Goal: Task Accomplishment & Management: Use online tool/utility

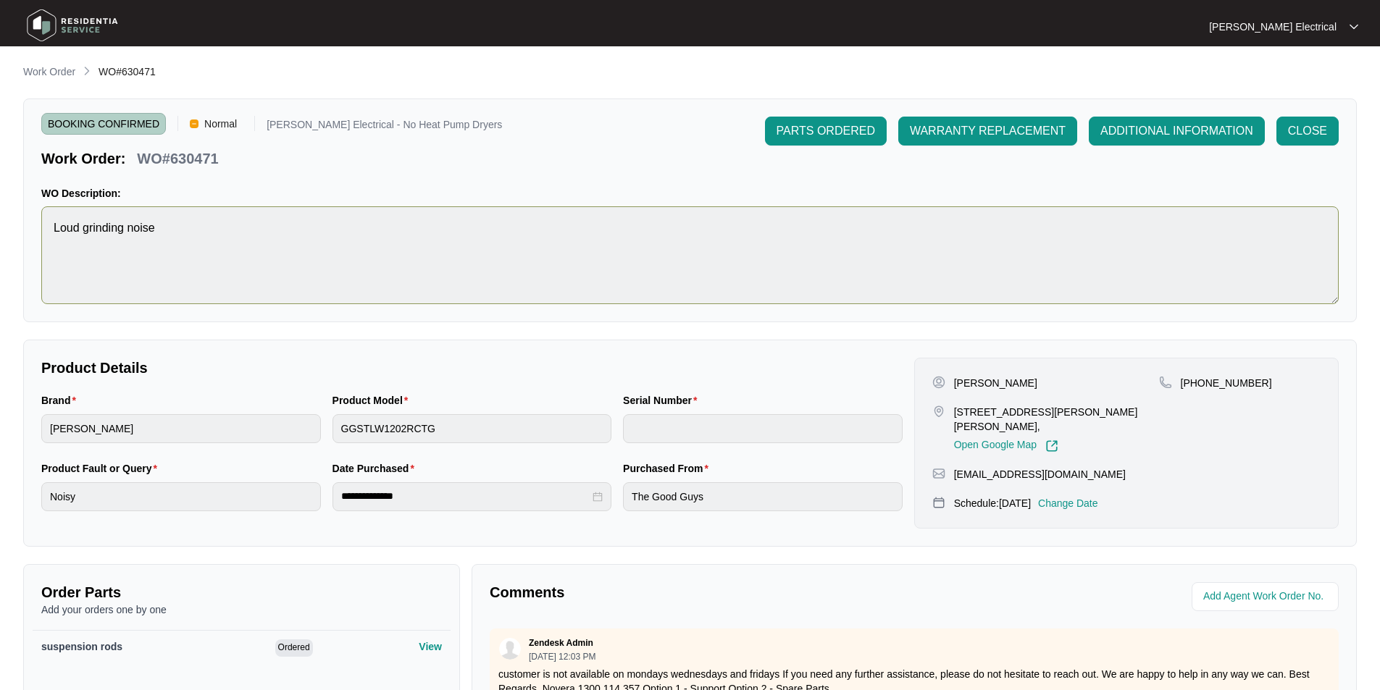
scroll to position [198, 0]
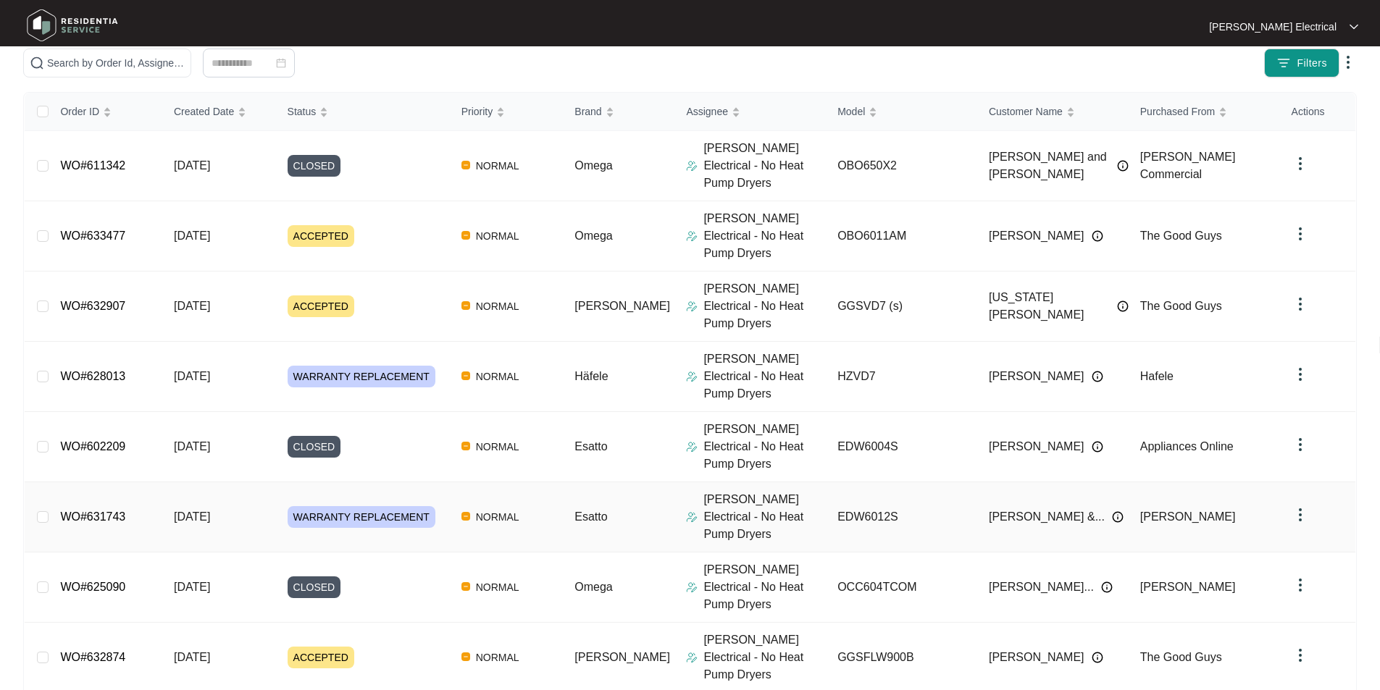
scroll to position [185, 0]
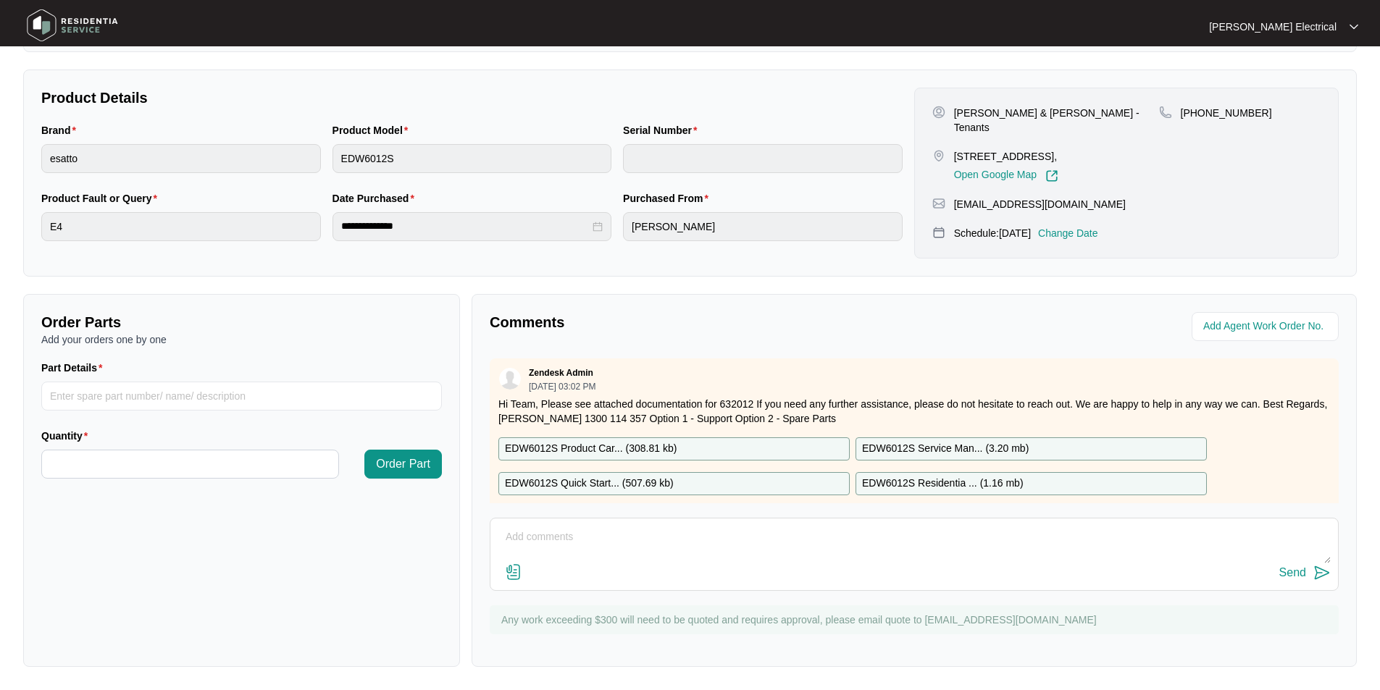
scroll to position [58, 0]
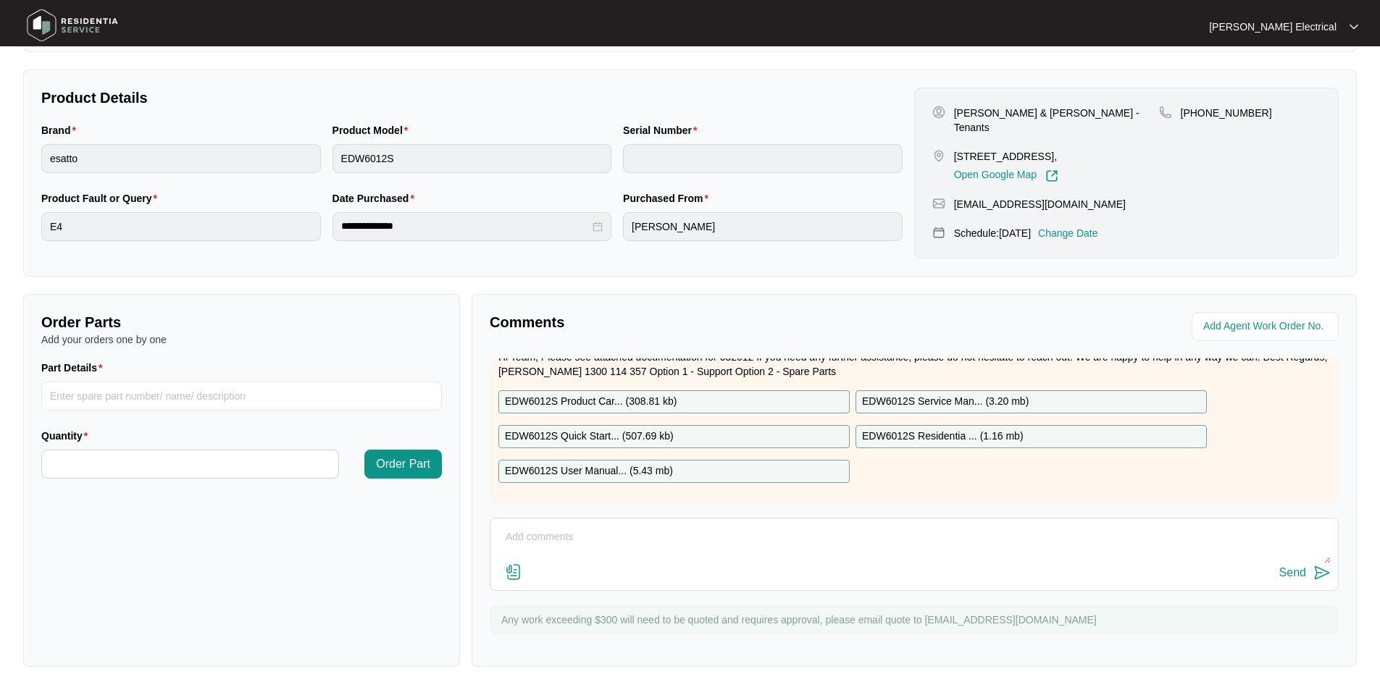
click at [950, 394] on p "EDW6012S Service Man... ( 3.20 mb )" at bounding box center [945, 402] width 167 height 16
click at [937, 429] on p "EDW6012S Residentia ... ( 1.16 mb )" at bounding box center [943, 437] width 162 height 16
click at [59, 393] on input "Part Details" at bounding box center [241, 396] width 401 height 29
paste input "SP10618"
type input "SP10618"
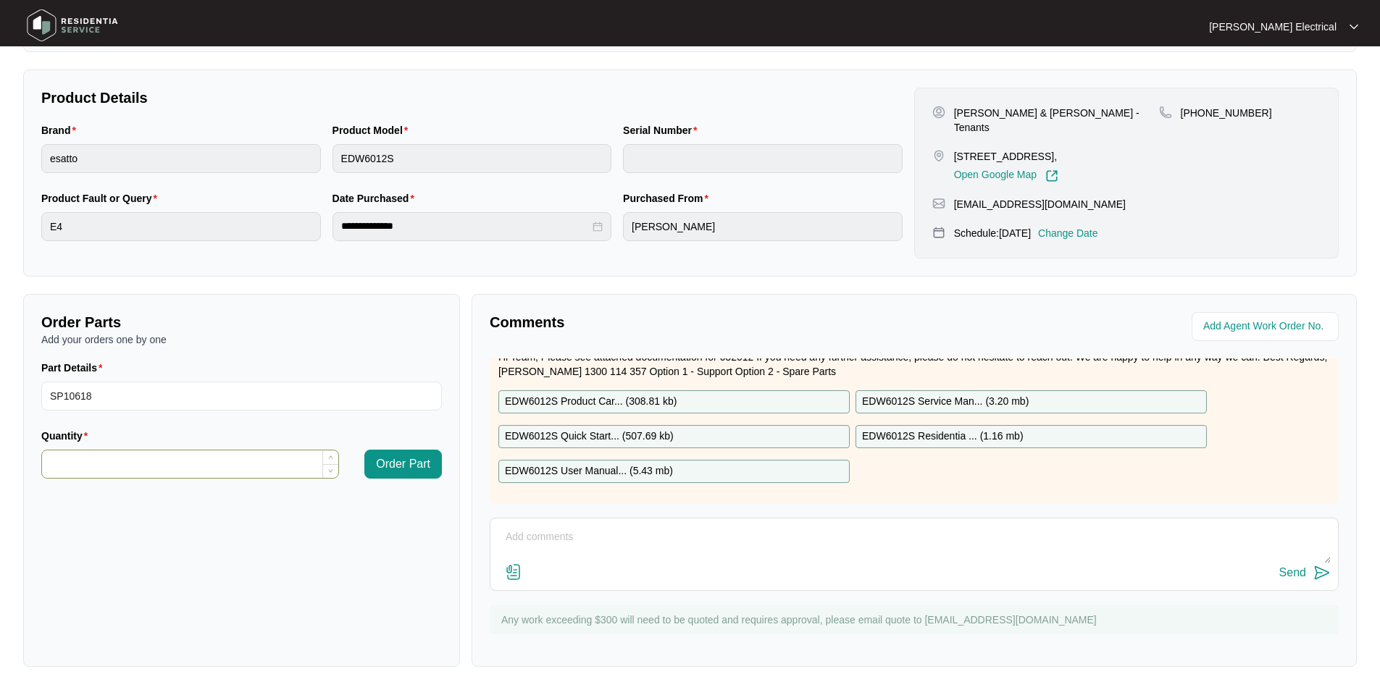
click at [86, 460] on input "Quantity" at bounding box center [190, 465] width 296 height 28
type input "*"
click at [401, 462] on span "Order Part" at bounding box center [403, 464] width 54 height 17
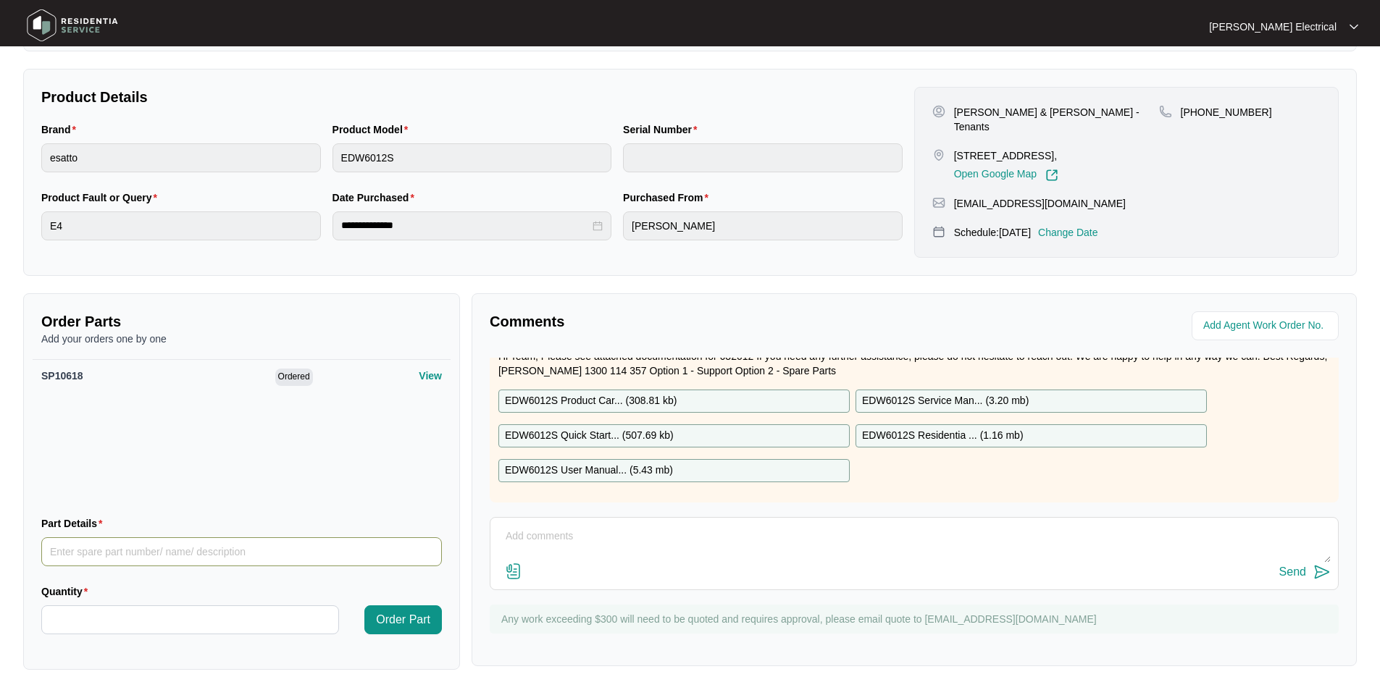
click at [76, 545] on input "Part Details" at bounding box center [241, 551] width 401 height 29
paste input "SP12337"
type input "SP12337"
click at [89, 619] on input "Quantity" at bounding box center [190, 620] width 296 height 28
type input "*"
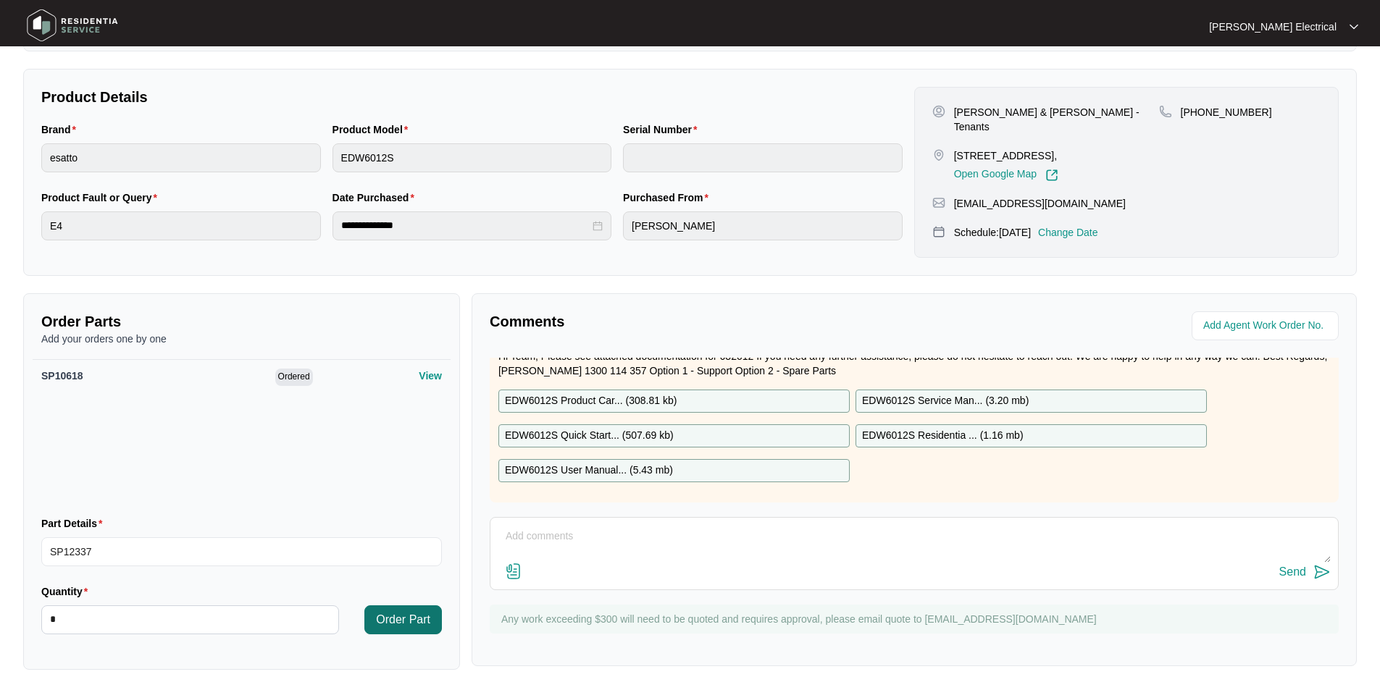
click at [393, 620] on span "Order Part" at bounding box center [403, 619] width 54 height 17
click at [67, 551] on input "Part Details" at bounding box center [241, 551] width 401 height 29
paste input "SP11843"
type input "SP11843"
click at [71, 613] on input "Quantity" at bounding box center [190, 620] width 296 height 28
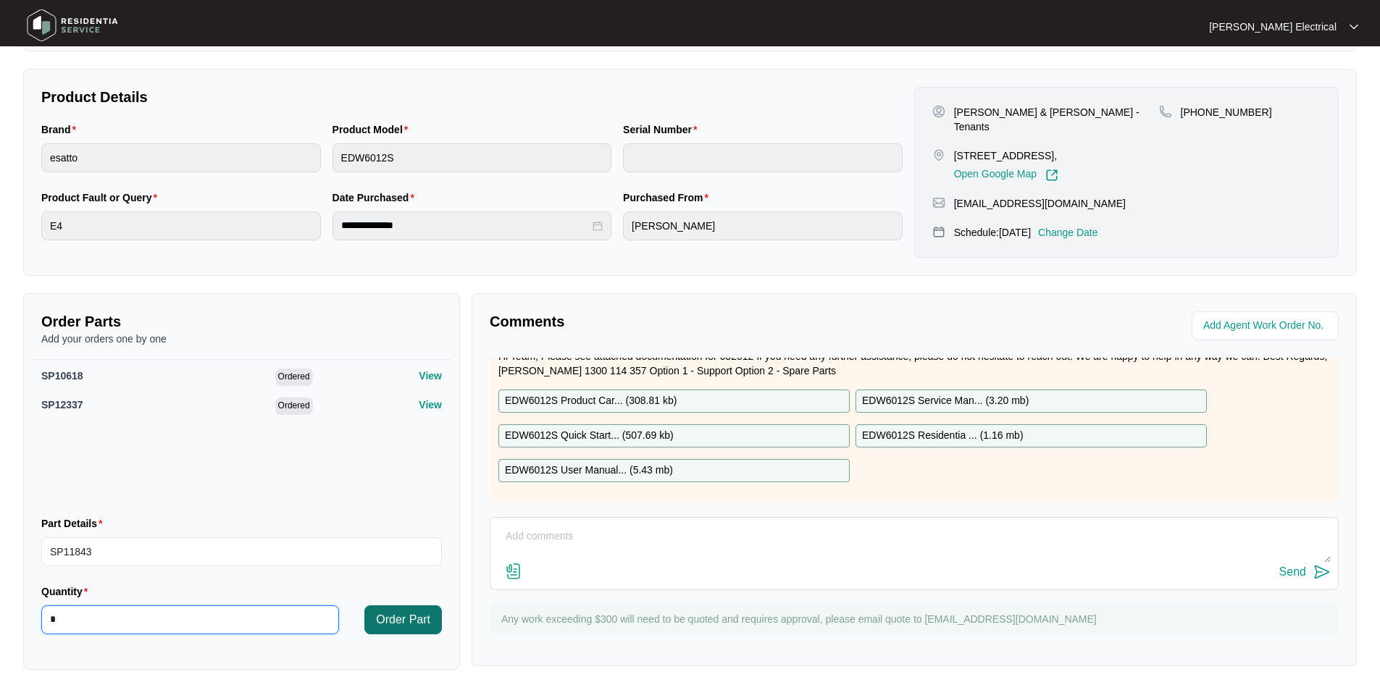
type input "*"
click at [387, 619] on span "Order Part" at bounding box center [403, 619] width 54 height 17
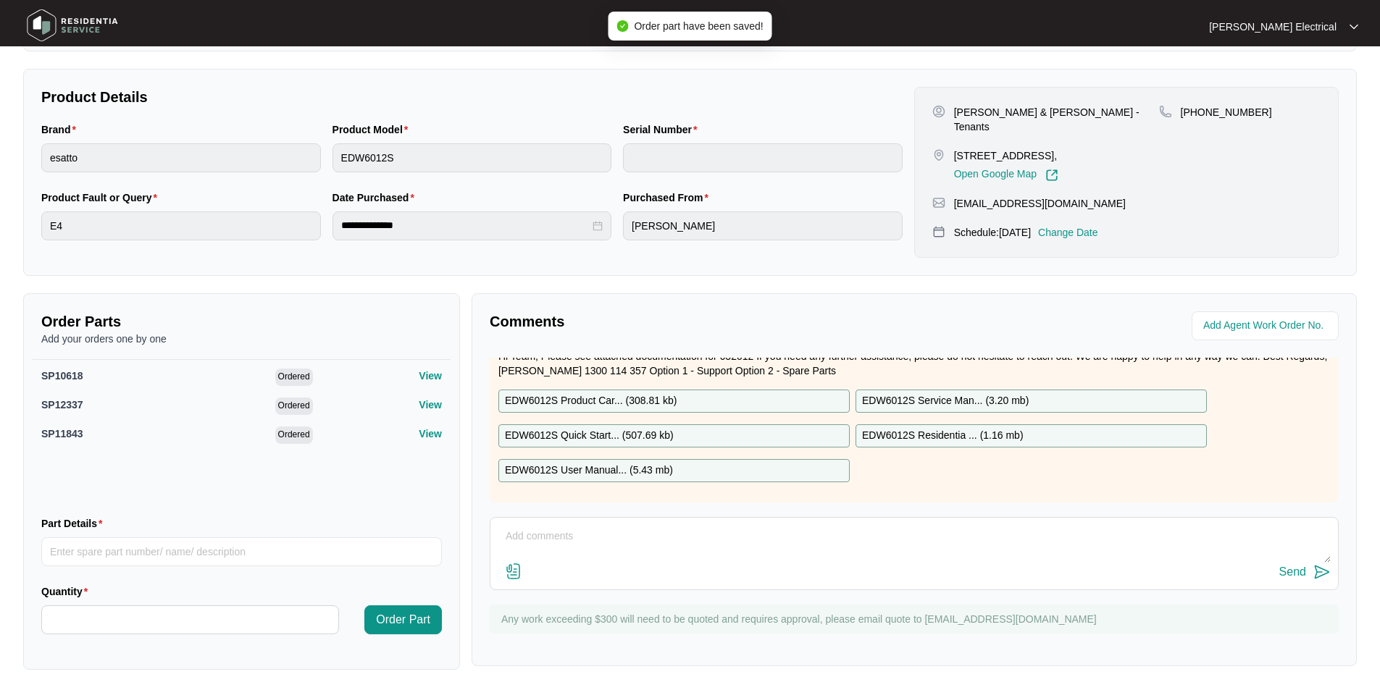
scroll to position [0, 0]
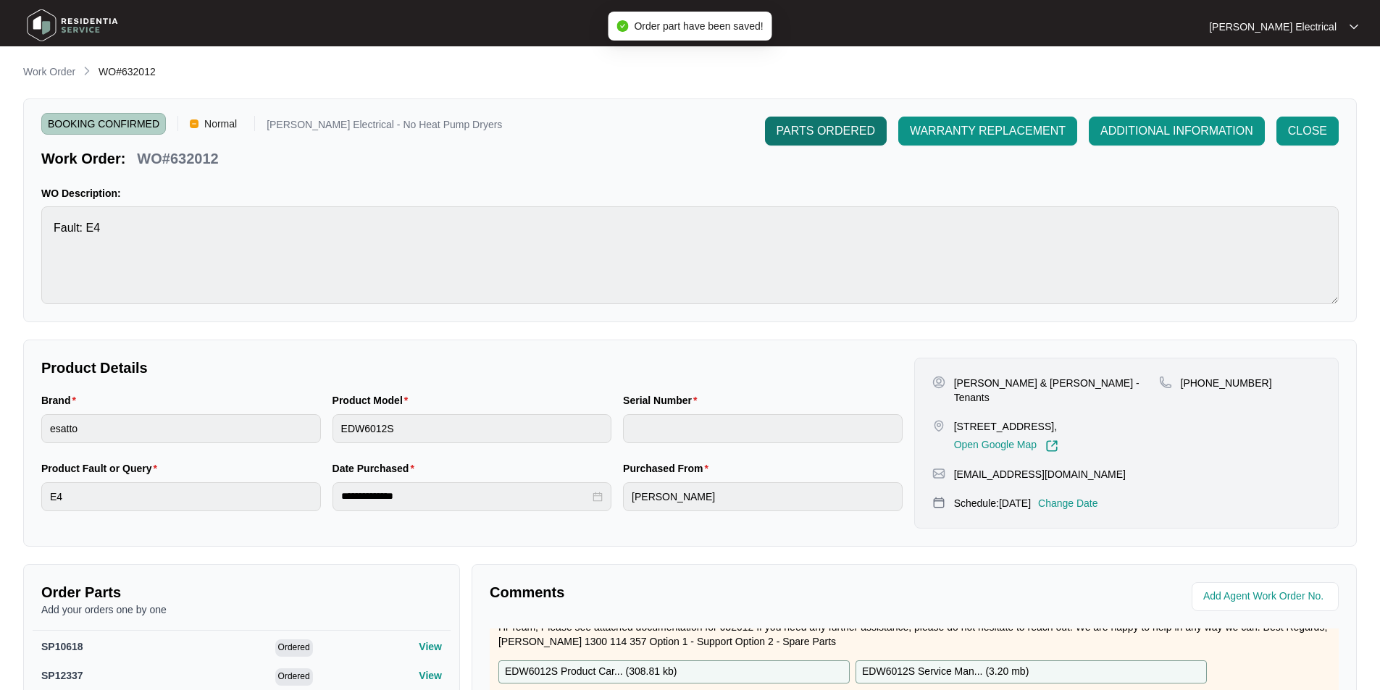
click at [796, 136] on span "PARTS ORDERED" at bounding box center [825, 130] width 99 height 17
